Goal: Task Accomplishment & Management: Use online tool/utility

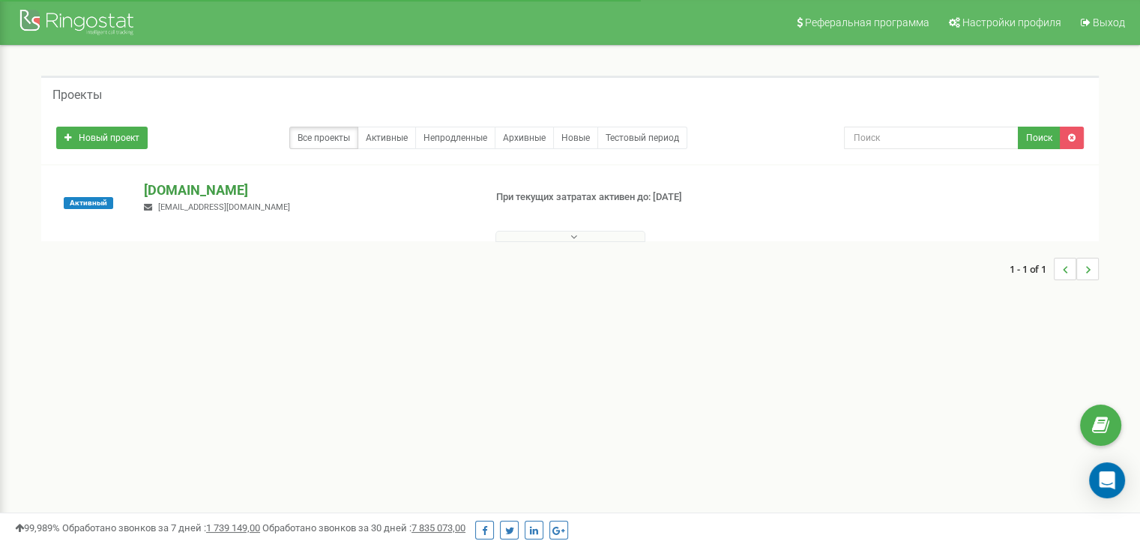
click at [233, 190] on p "ramosu.com.ua" at bounding box center [308, 190] width 328 height 19
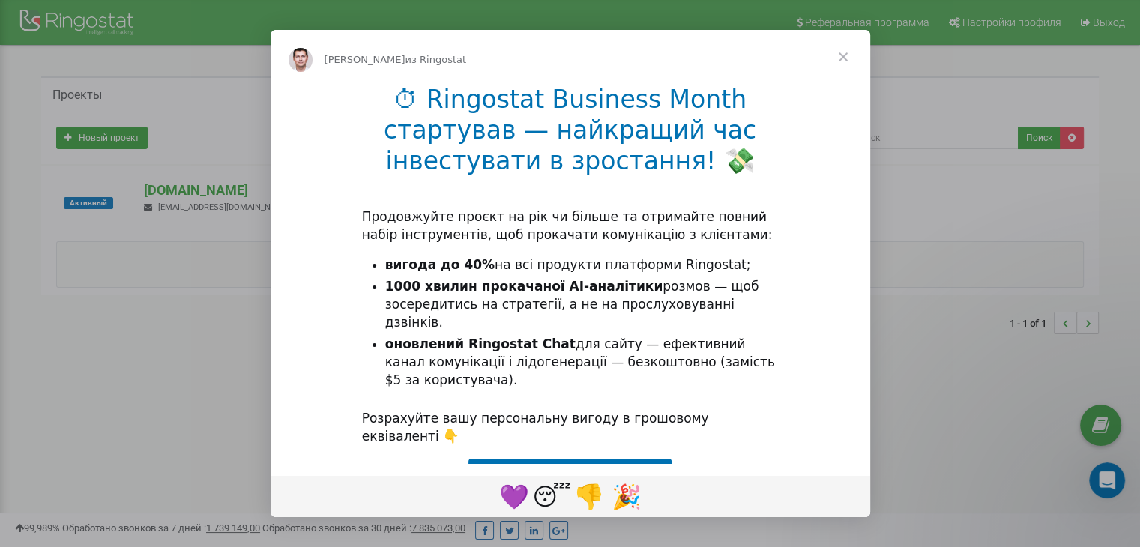
click at [841, 56] on span "Закрыть" at bounding box center [843, 57] width 54 height 54
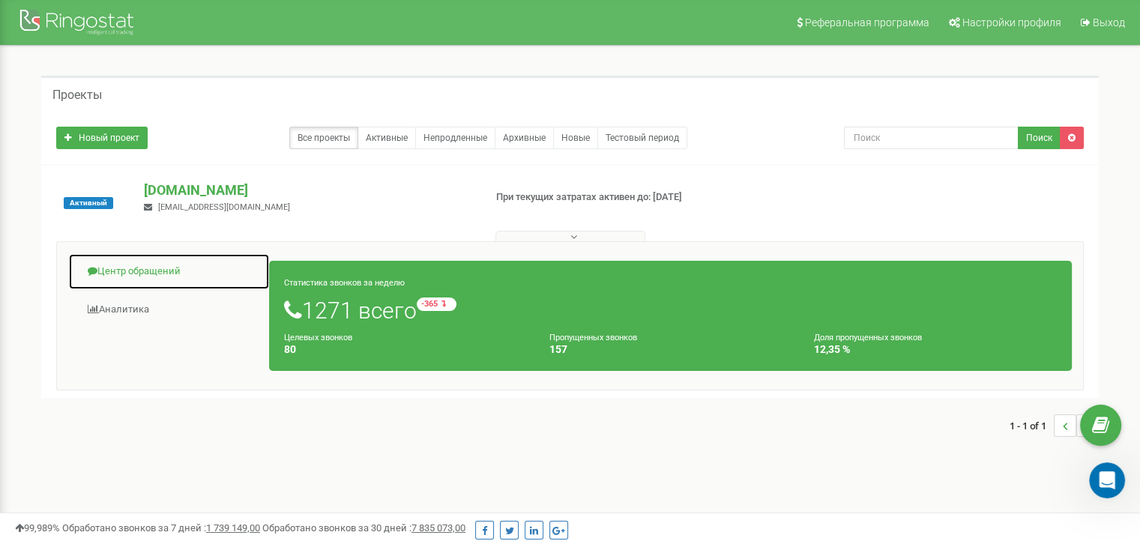
click at [169, 274] on link "Центр обращений" at bounding box center [169, 271] width 202 height 37
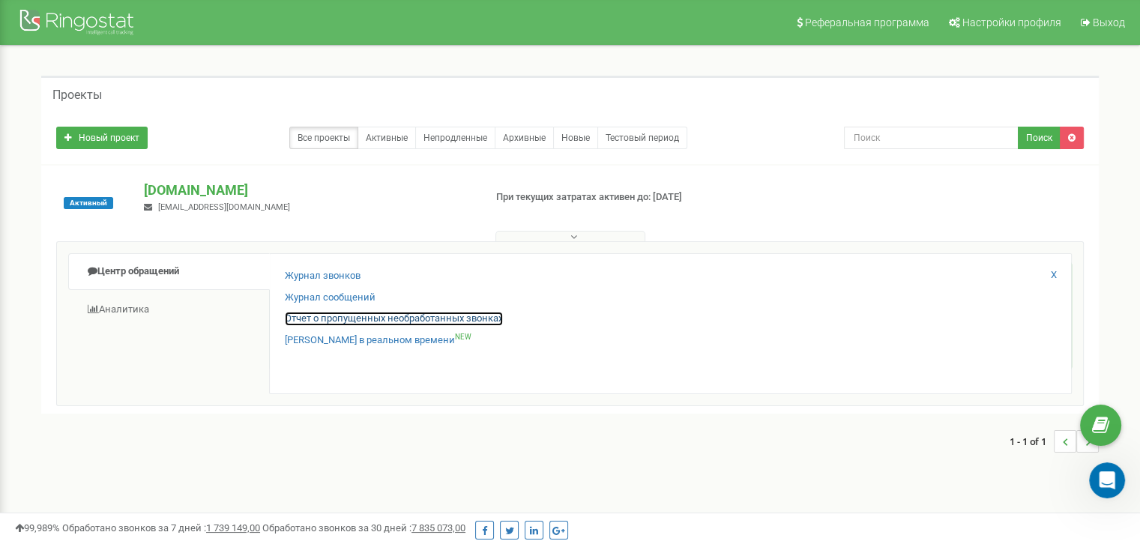
click at [357, 313] on link "Отчет о пропущенных необработанных звонках" at bounding box center [394, 319] width 218 height 14
click at [489, 316] on link "Отчет о пропущенных необработанных звонках" at bounding box center [394, 319] width 218 height 14
click at [387, 319] on link "Отчет о пропущенных необработанных звонках" at bounding box center [394, 319] width 218 height 14
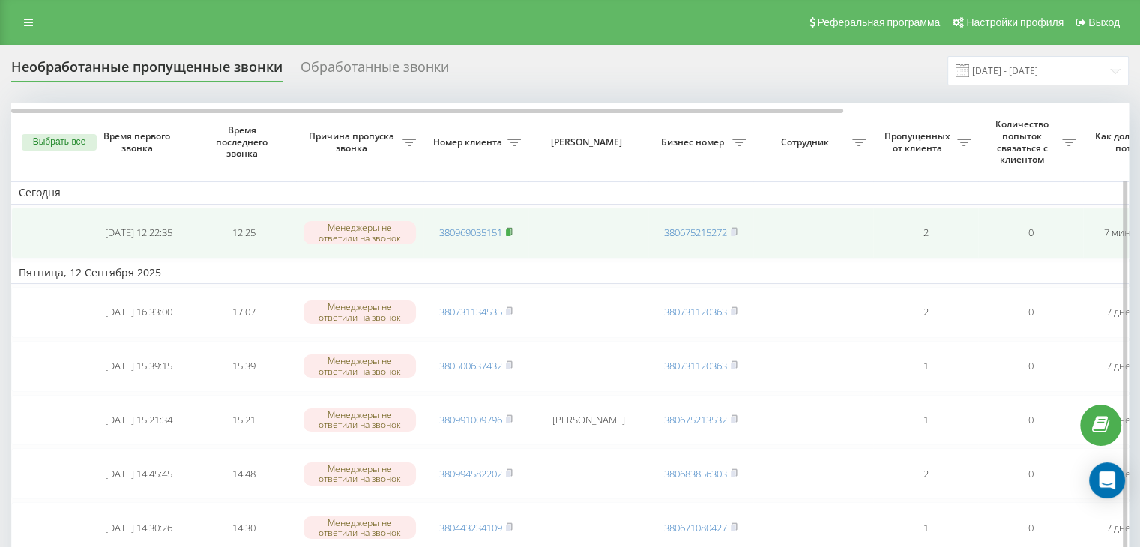
click at [510, 228] on icon at bounding box center [509, 231] width 7 height 9
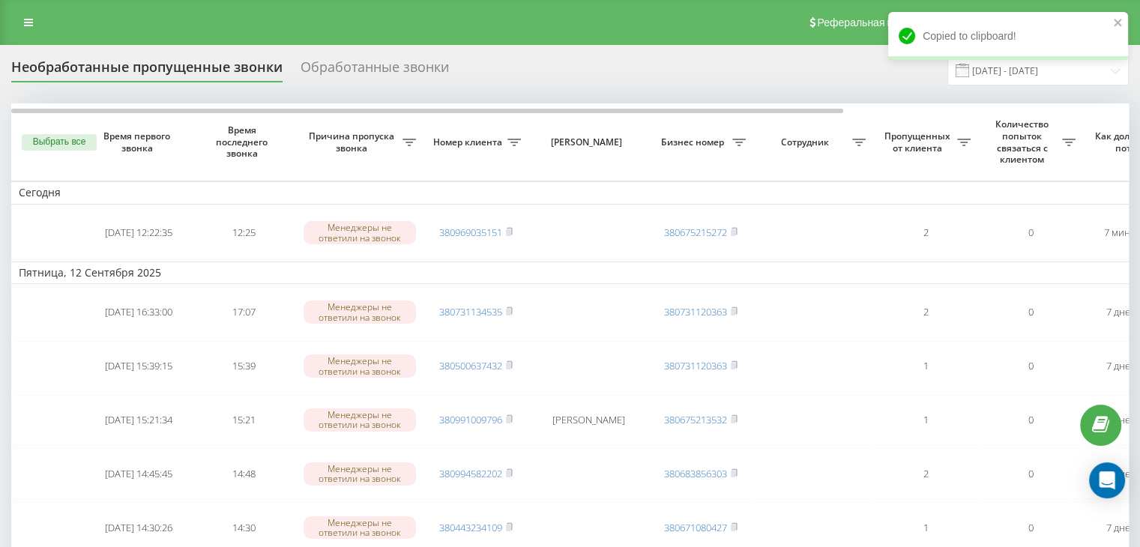
drag, startPoint x: 0, startPoint y: 337, endPoint x: 0, endPoint y: 306, distance: 30.7
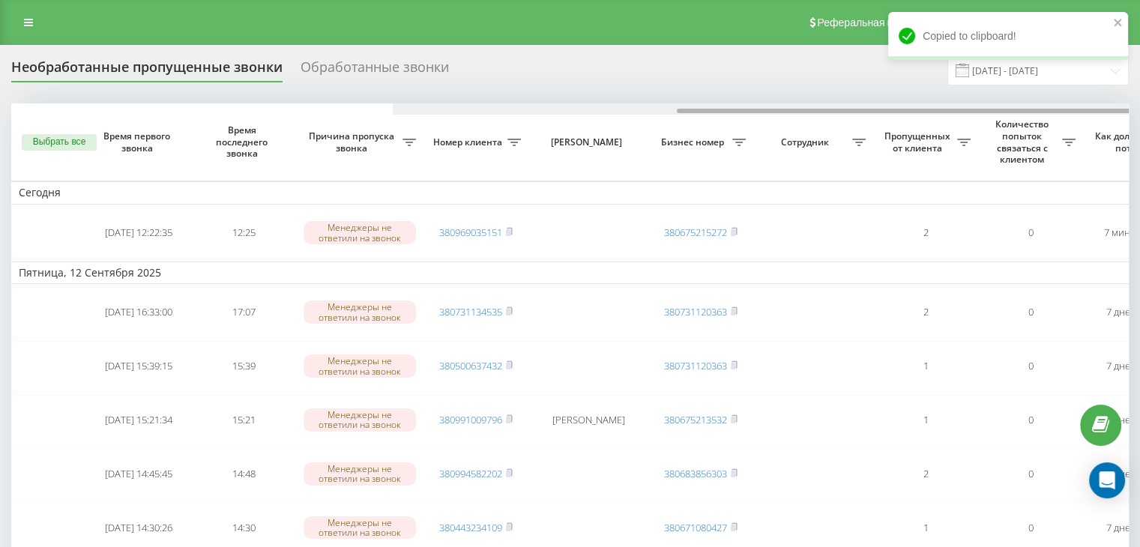
scroll to position [0, 381]
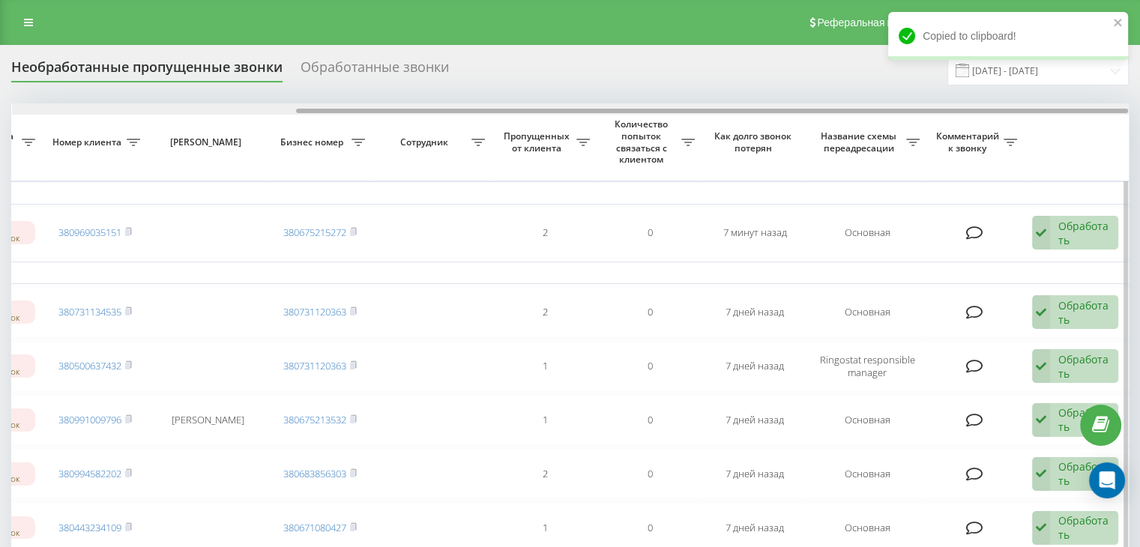
drag, startPoint x: 538, startPoint y: 112, endPoint x: 1068, endPoint y: 166, distance: 532.5
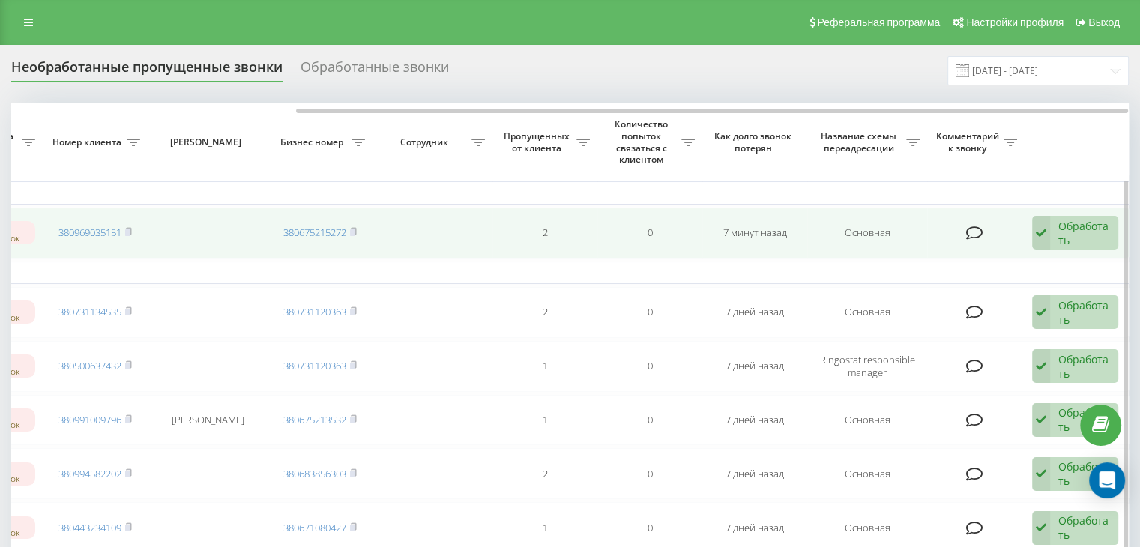
click at [1087, 219] on div "Обработать" at bounding box center [1084, 233] width 52 height 28
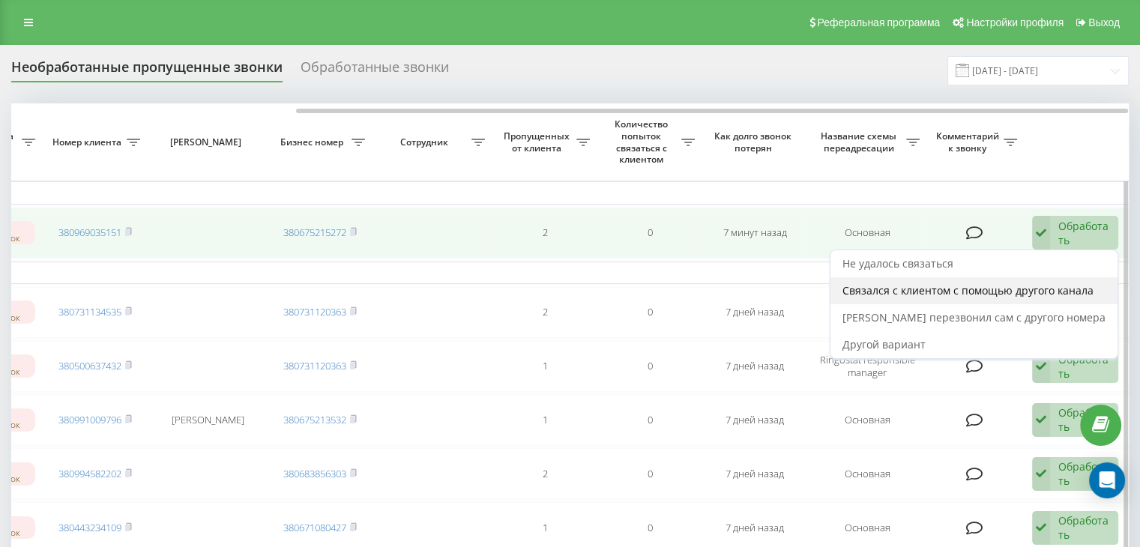
click at [991, 294] on span "Связался с клиентом с помощью другого канала" at bounding box center [967, 290] width 251 height 14
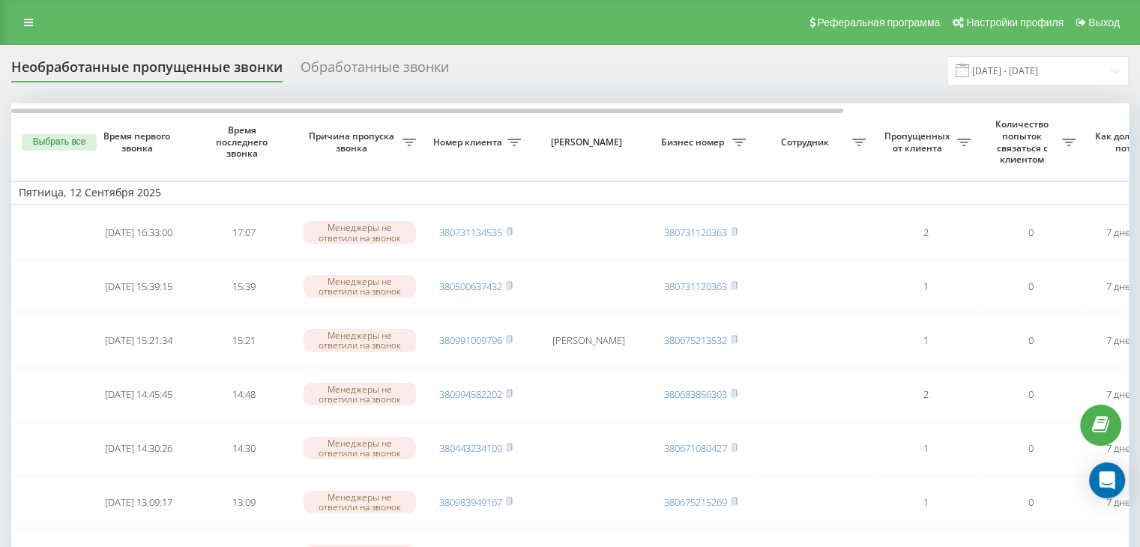
drag, startPoint x: 0, startPoint y: 203, endPoint x: 451, endPoint y: 46, distance: 477.6
drag, startPoint x: 0, startPoint y: 132, endPoint x: 334, endPoint y: 10, distance: 355.9
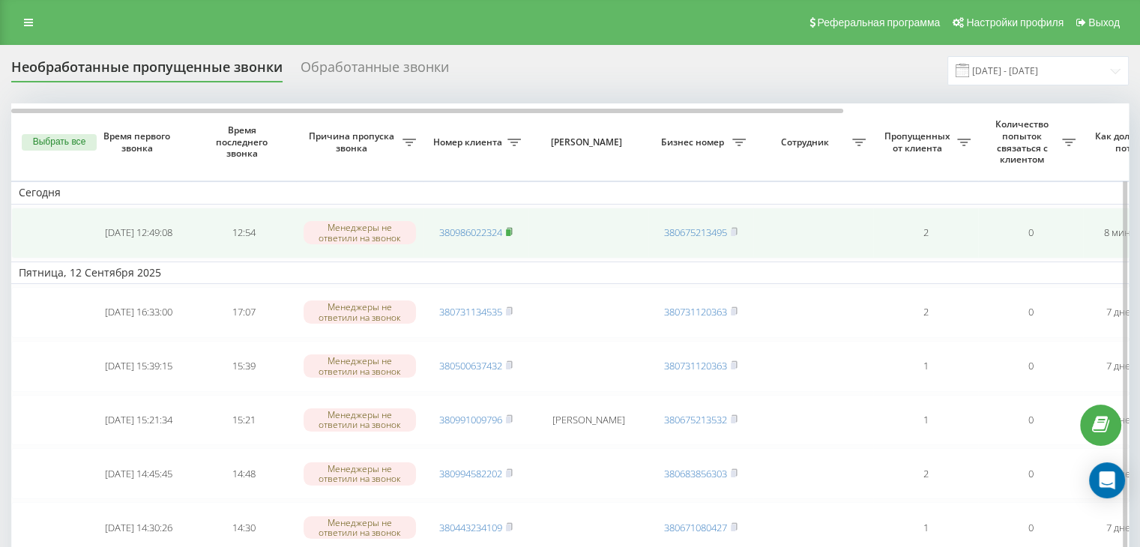
click at [513, 231] on icon at bounding box center [509, 231] width 7 height 9
click at [507, 230] on span "380986022324" at bounding box center [475, 232] width 73 height 13
click at [507, 230] on rect at bounding box center [508, 232] width 4 height 7
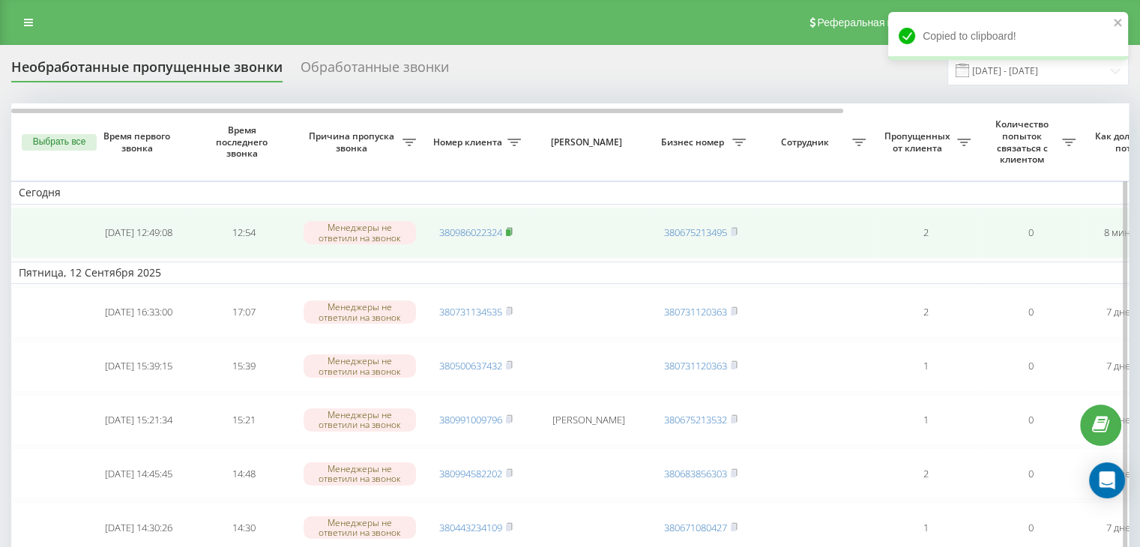
click at [510, 232] on rect at bounding box center [508, 232] width 4 height 7
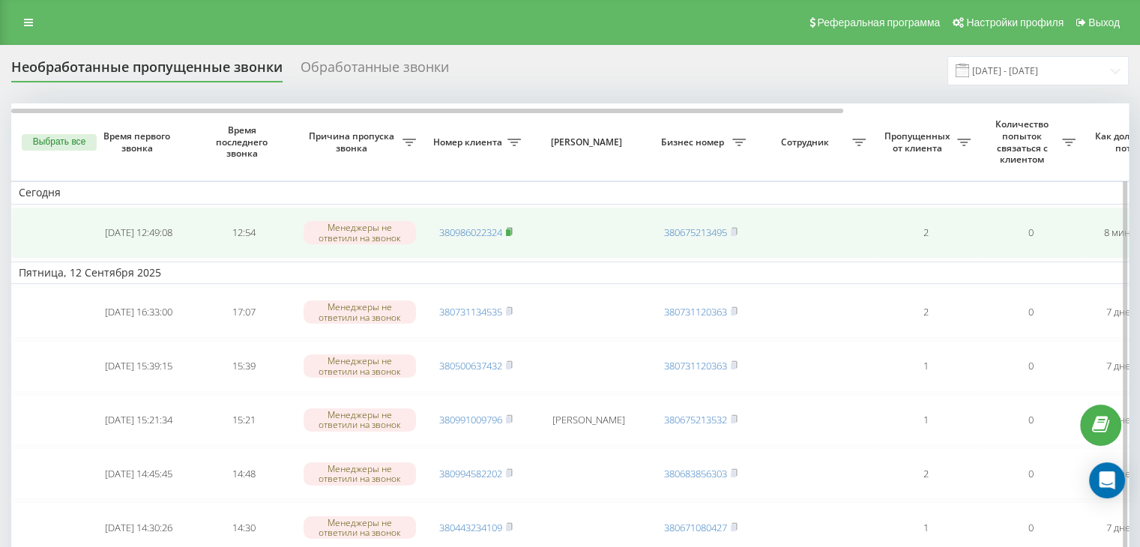
click at [510, 231] on rect at bounding box center [508, 232] width 4 height 7
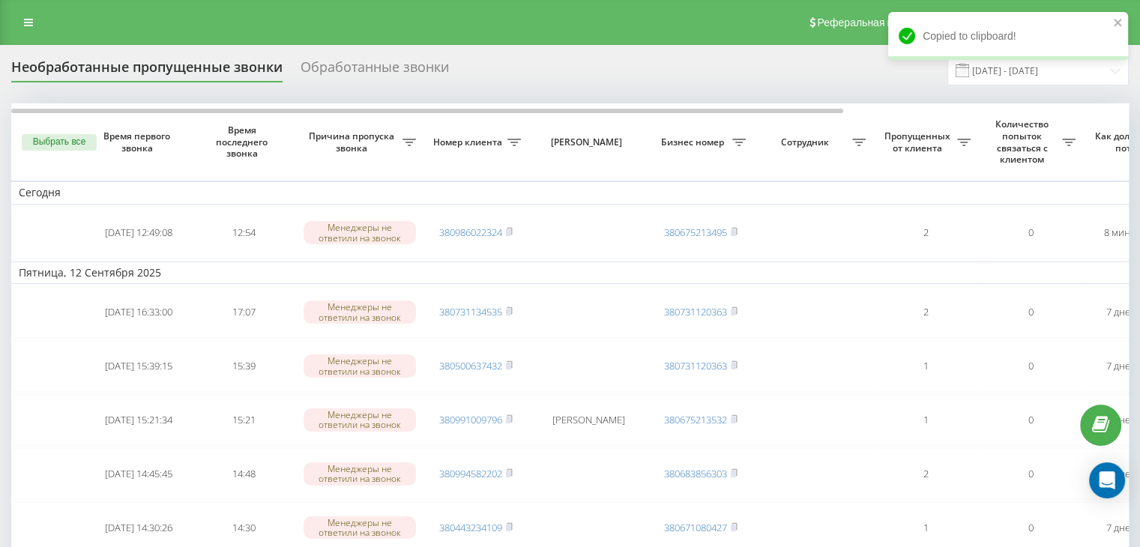
drag, startPoint x: 0, startPoint y: 271, endPoint x: 69, endPoint y: 96, distance: 187.7
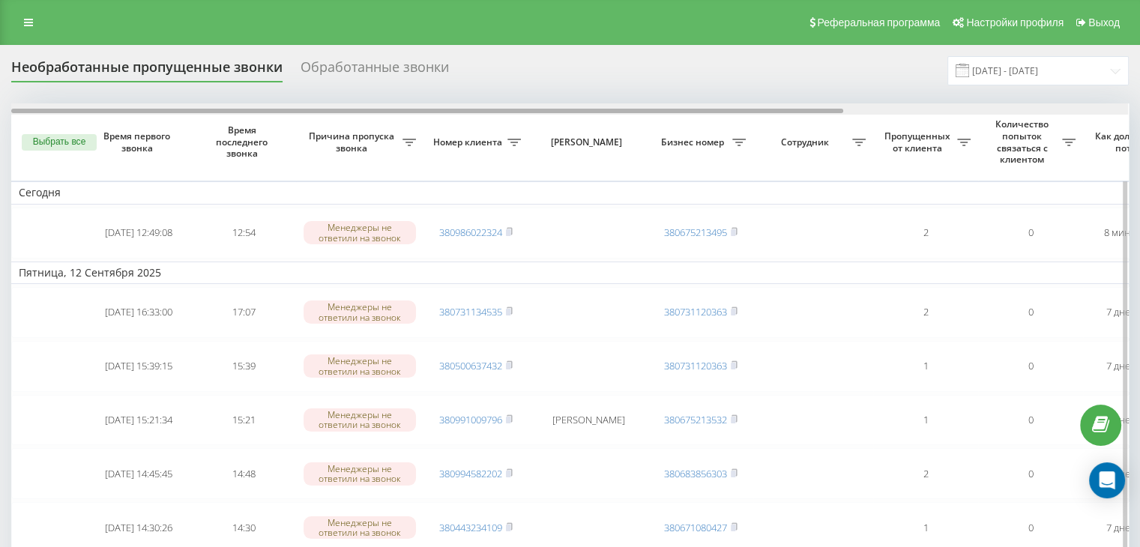
scroll to position [0, 381]
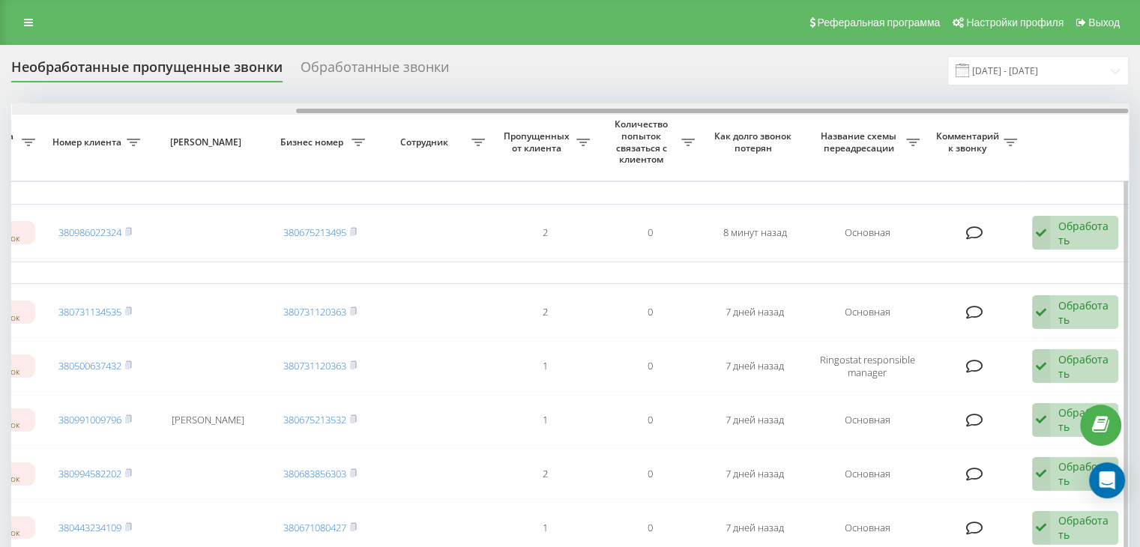
drag, startPoint x: 561, startPoint y: 106, endPoint x: 1040, endPoint y: 109, distance: 479.7
click at [1037, 108] on div at bounding box center [570, 108] width 1117 height 11
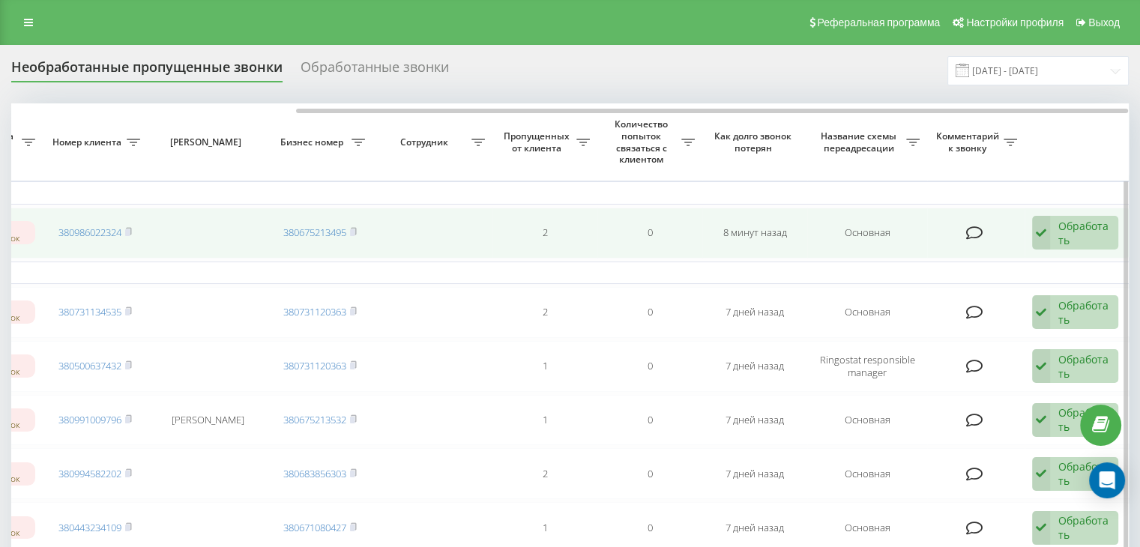
click at [1081, 222] on div "Обработать" at bounding box center [1084, 233] width 52 height 28
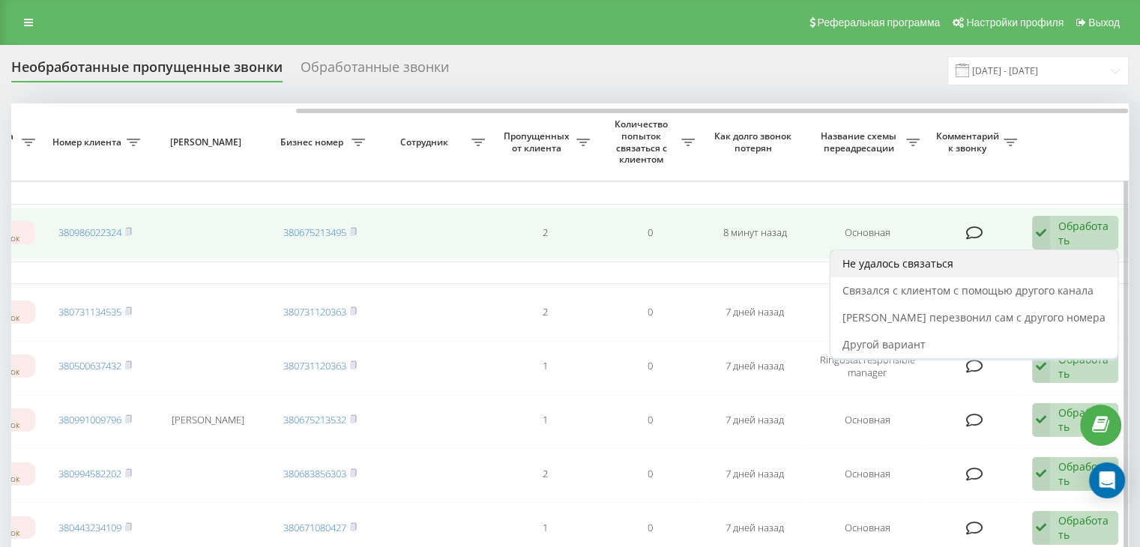
click at [995, 262] on div "Не удалось связаться" at bounding box center [973, 263] width 287 height 27
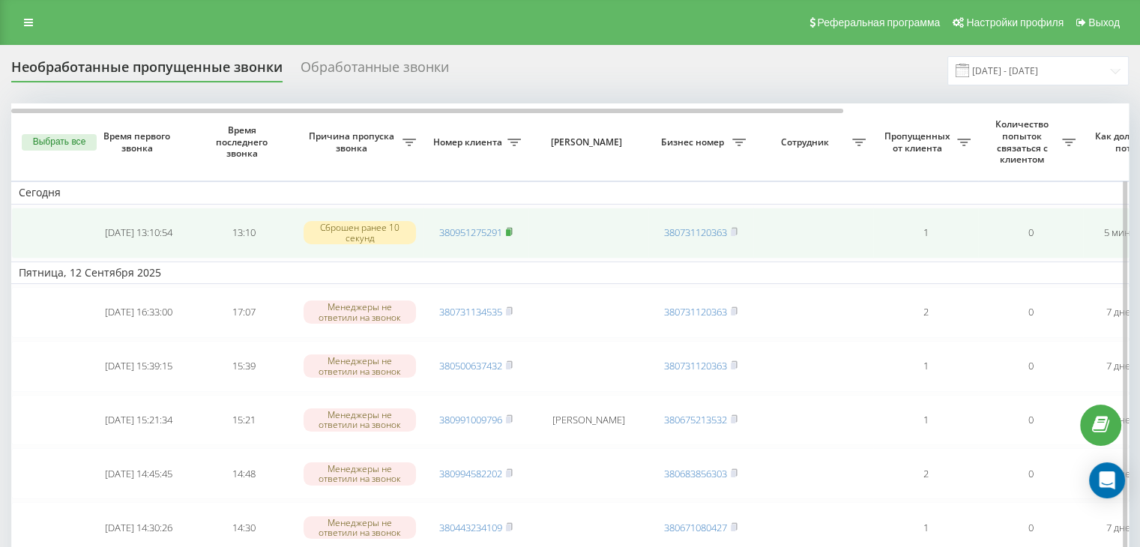
click at [509, 232] on rect at bounding box center [508, 232] width 4 height 7
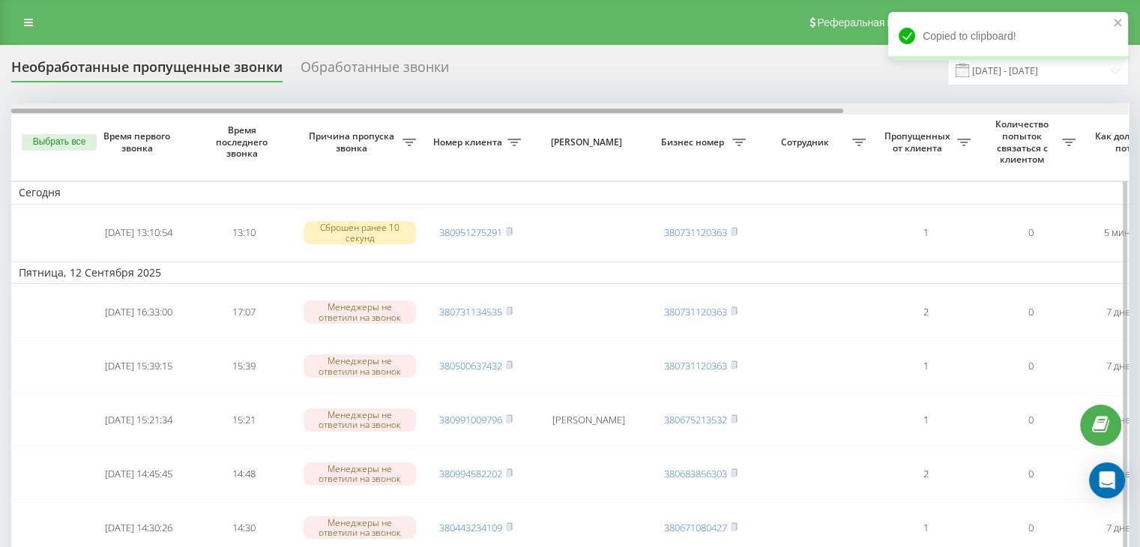
scroll to position [0, 381]
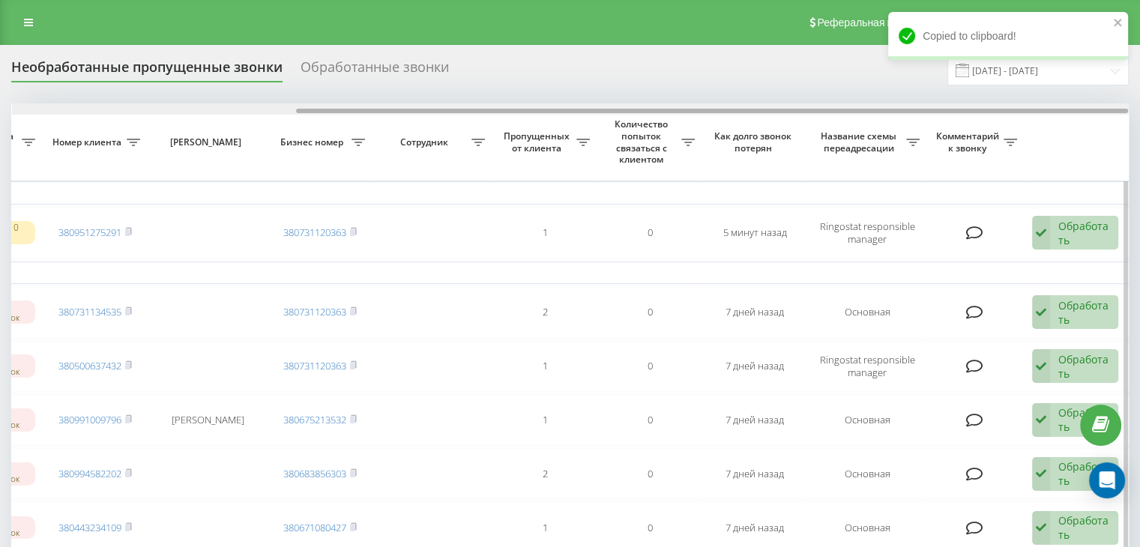
drag, startPoint x: 645, startPoint y: 110, endPoint x: 1070, endPoint y: 111, distance: 425.0
click at [1070, 111] on div at bounding box center [712, 111] width 832 height 4
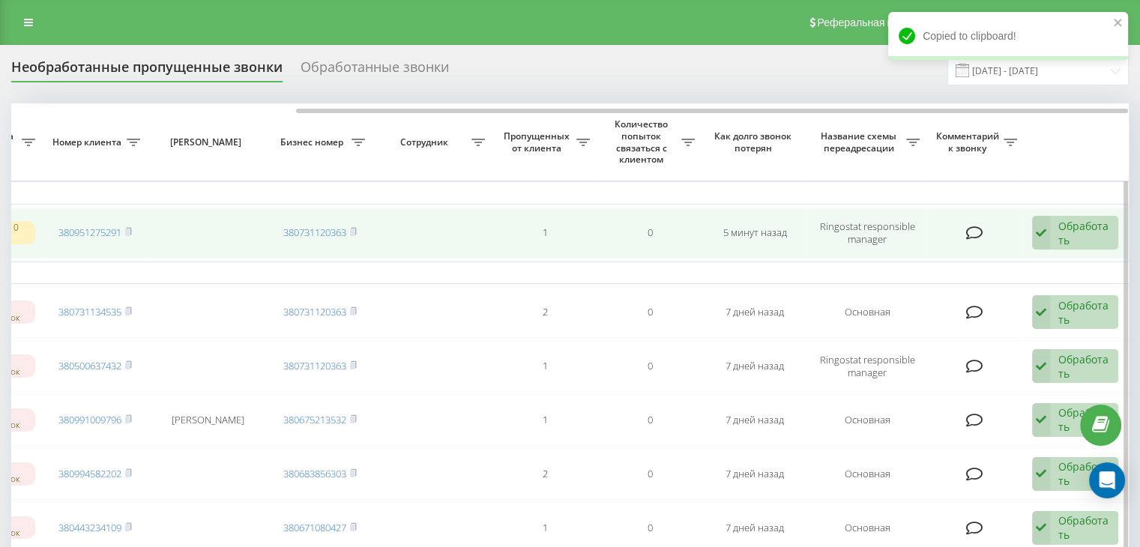
click at [1068, 235] on div "Обработать" at bounding box center [1084, 233] width 52 height 28
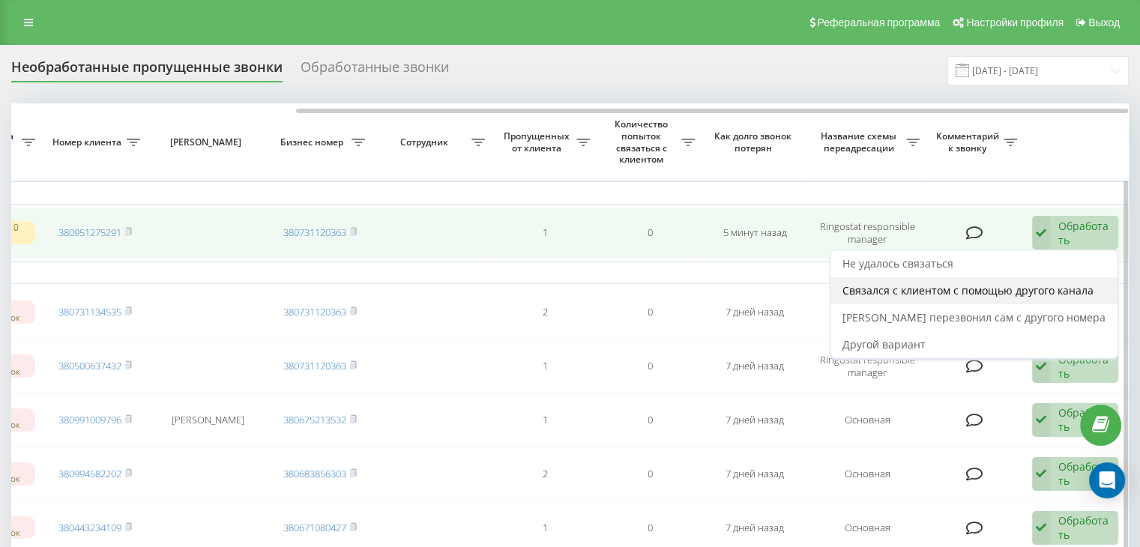
click at [1013, 289] on span "Связался с клиентом с помощью другого канала" at bounding box center [967, 290] width 251 height 14
